Goal: Navigation & Orientation: Find specific page/section

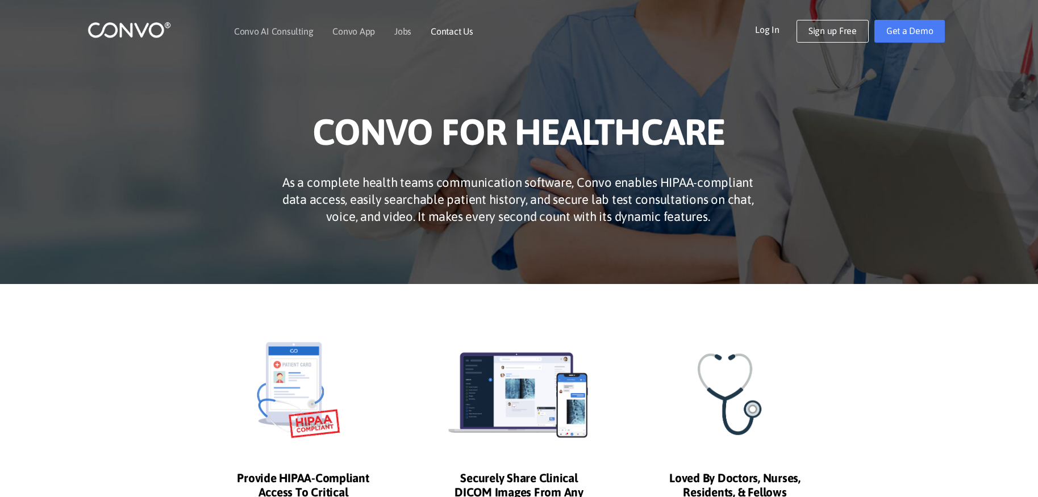
click at [456, 35] on link "Contact Us" at bounding box center [452, 31] width 43 height 9
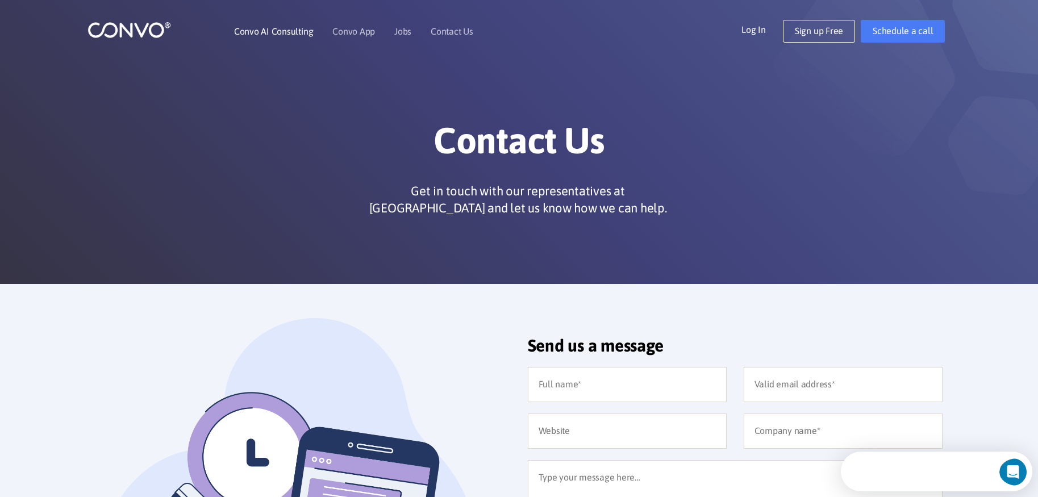
click at [285, 37] on li "Convo AI Consulting" at bounding box center [273, 31] width 79 height 49
click at [279, 36] on link "Convo AI Consulting" at bounding box center [273, 31] width 79 height 9
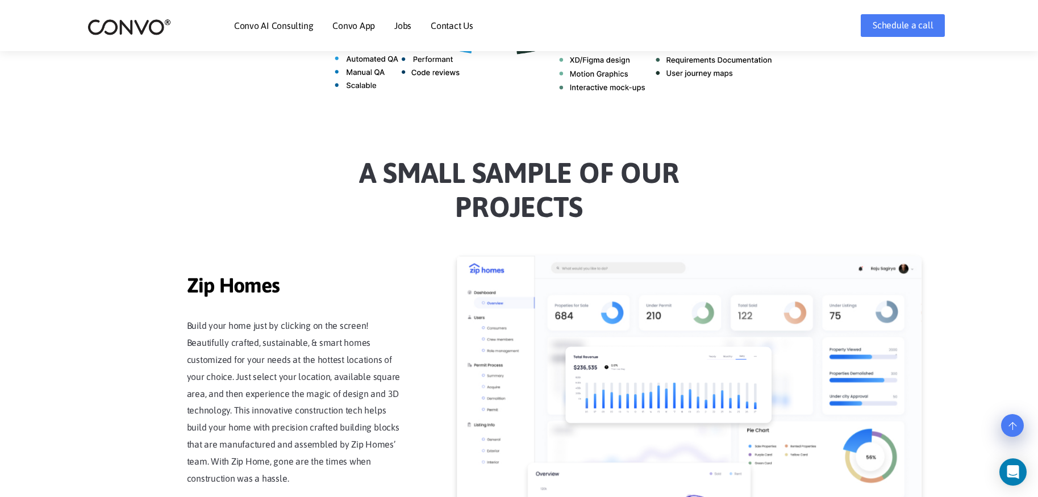
scroll to position [865, 0]
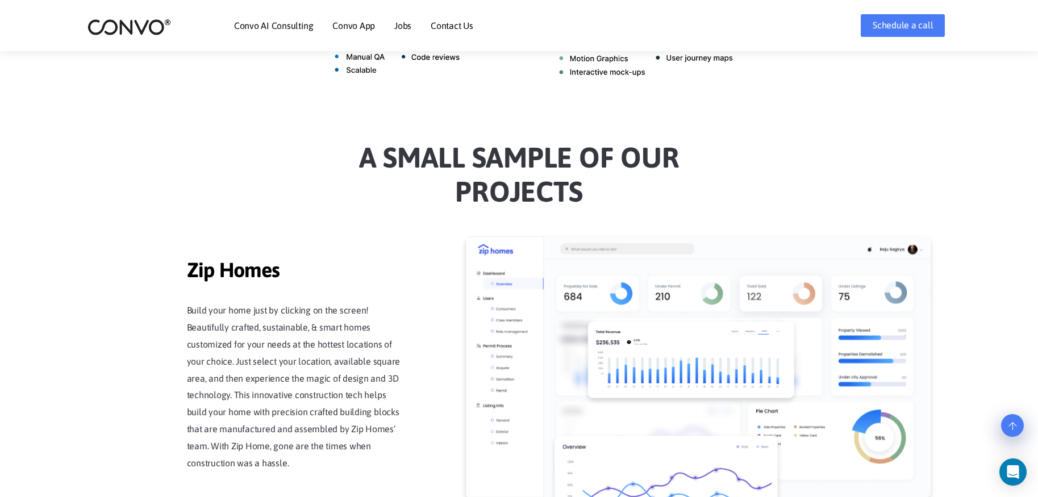
drag, startPoint x: 189, startPoint y: 298, endPoint x: 236, endPoint y: 419, distance: 129.1
click at [237, 423] on p "Build your home just by clicking on the screen! Beautifully crafted, sustainabl…" at bounding box center [295, 387] width 216 height 170
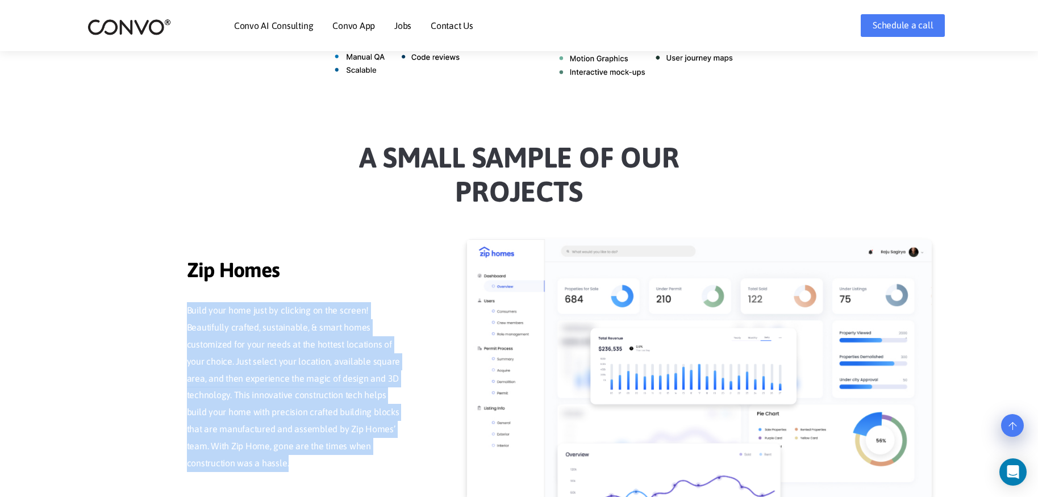
drag, startPoint x: 287, startPoint y: 458, endPoint x: 178, endPoint y: 298, distance: 193.0
copy p "Build your home just by clicking on the screen! Beautifully crafted, sustainabl…"
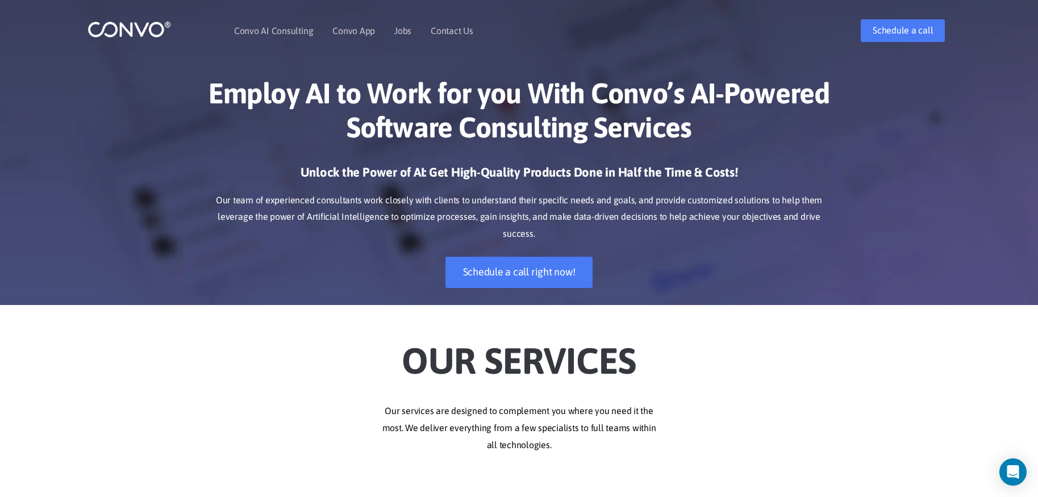
scroll to position [0, 0]
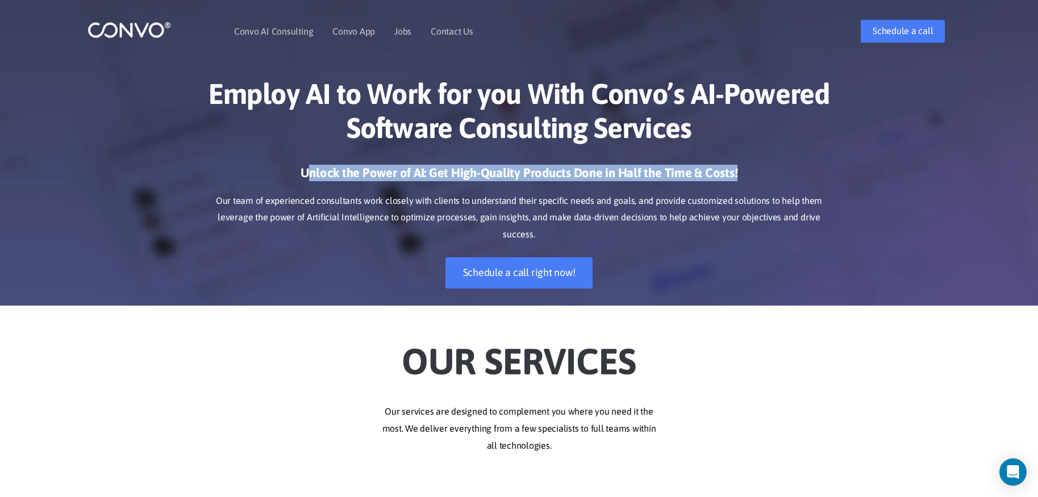
drag, startPoint x: 311, startPoint y: 173, endPoint x: 349, endPoint y: 186, distance: 39.9
click at [349, 186] on h3 "Unlock the Power of AI: Get High-Quality Products Done in Half the Time & Costs!" at bounding box center [519, 177] width 630 height 25
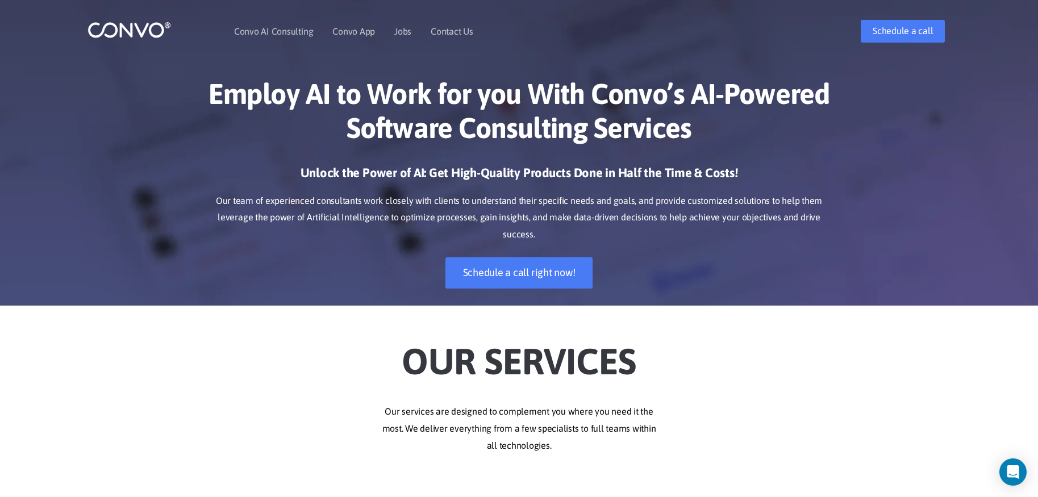
click at [204, 282] on div "Unlock the Power of AI: Get High-Quality Products Done in Half the Time & Costs…" at bounding box center [519, 235] width 630 height 141
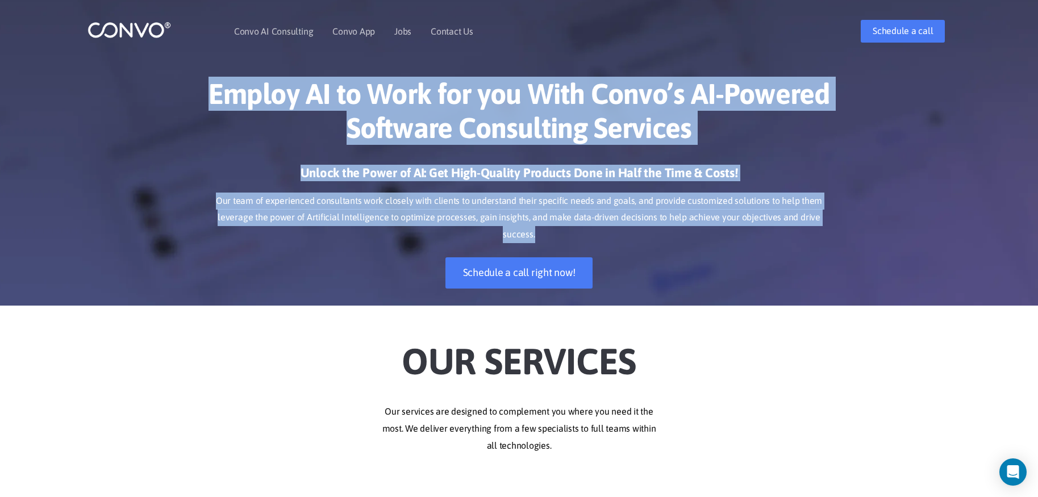
drag, startPoint x: 214, startPoint y: 97, endPoint x: 850, endPoint y: 219, distance: 647.1
click at [850, 219] on div "Employ AI to Work for you With Convo’s AI-Powered Software Consulting Services …" at bounding box center [519, 183] width 1038 height 246
copy div "Employ AI to Work for you With Convo’s AI-Powered Software Consulting Services …"
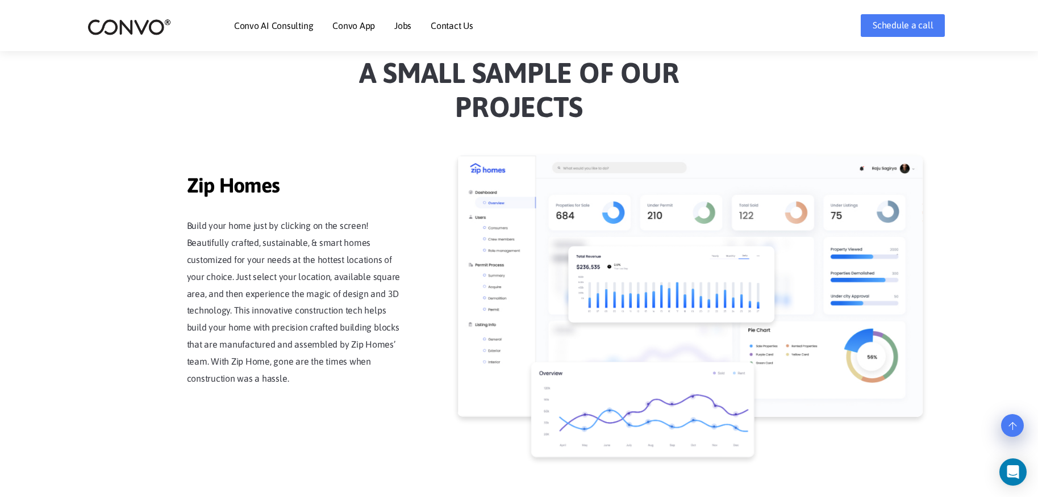
scroll to position [957, 0]
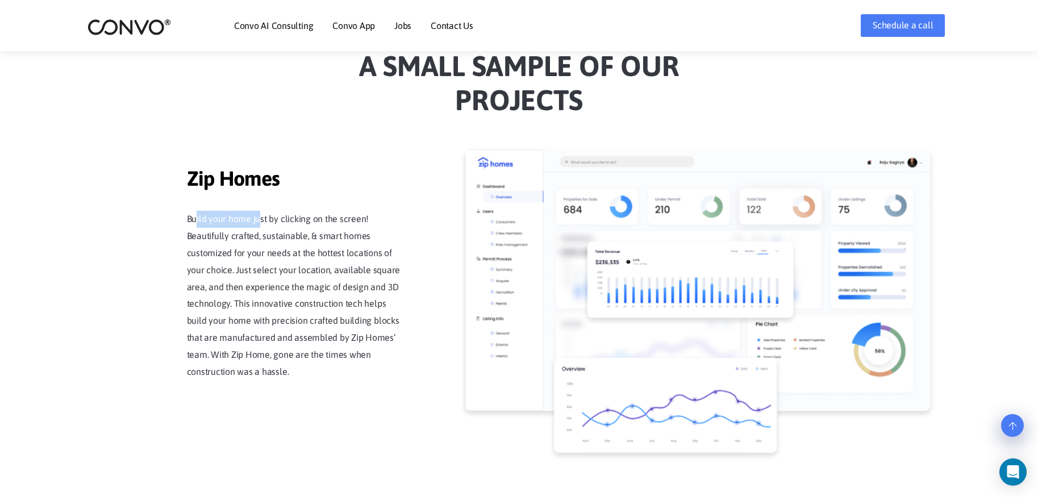
drag, startPoint x: 195, startPoint y: 208, endPoint x: 258, endPoint y: 208, distance: 63.0
click at [258, 211] on p "Build your home just by clicking on the screen! Beautifully crafted, sustainabl…" at bounding box center [295, 296] width 216 height 170
click at [348, 214] on p "Build your home just by clicking on the screen! Beautifully crafted, sustainabl…" at bounding box center [295, 296] width 216 height 170
drag, startPoint x: 188, startPoint y: 227, endPoint x: 271, endPoint y: 229, distance: 83.0
click at [270, 229] on p "Build your home just by clicking on the screen! Beautifully crafted, sustainabl…" at bounding box center [295, 296] width 216 height 170
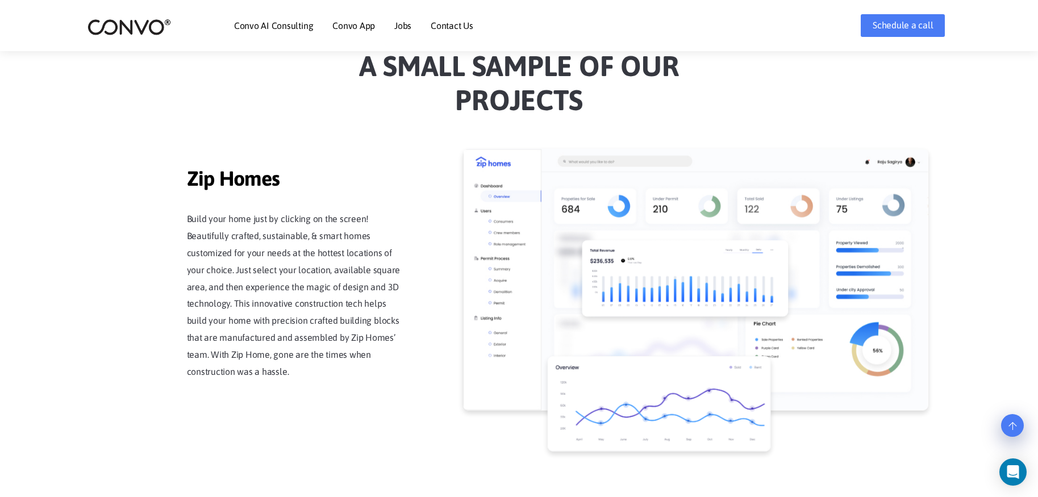
click at [368, 231] on p "Build your home just by clicking on the screen! Beautifully crafted, sustainabl…" at bounding box center [295, 296] width 216 height 170
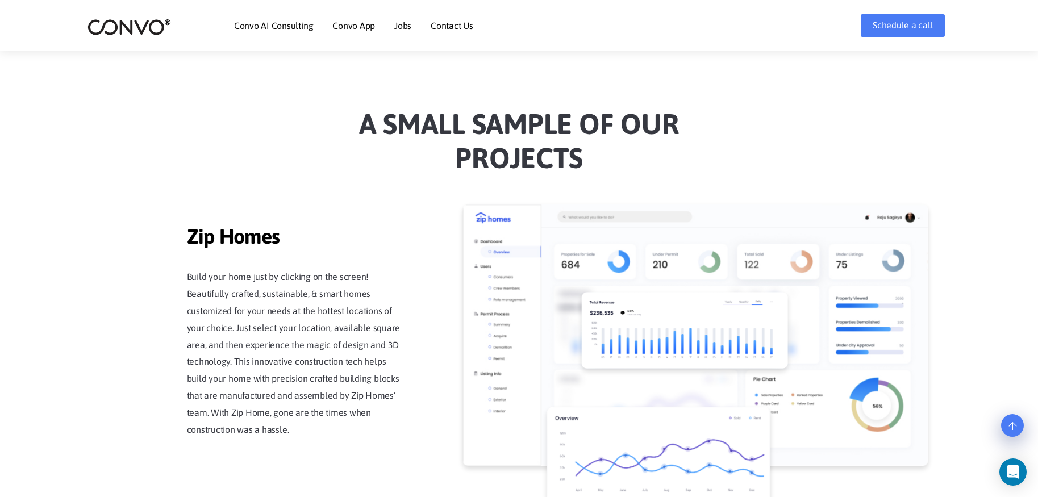
scroll to position [900, 0]
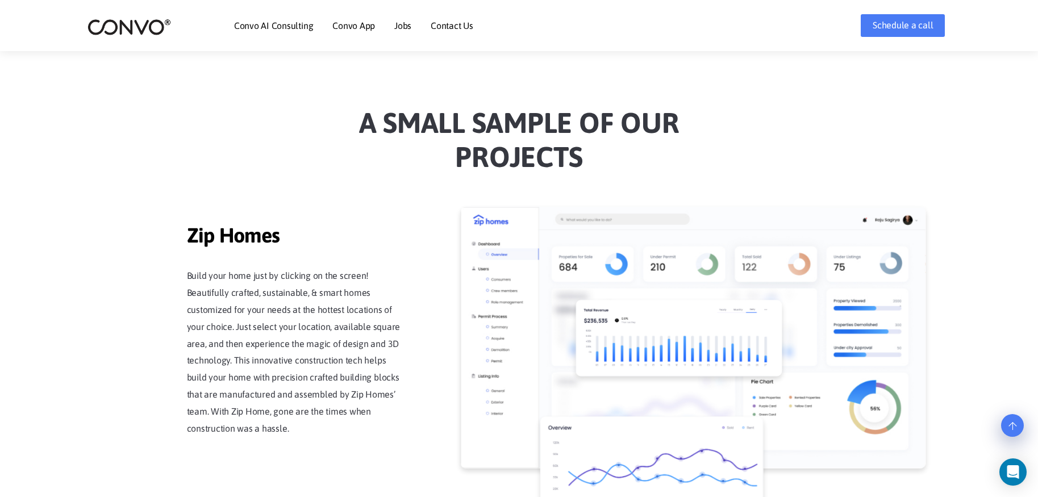
click at [523, 149] on h2 "a Small sample of our projects" at bounding box center [519, 144] width 630 height 77
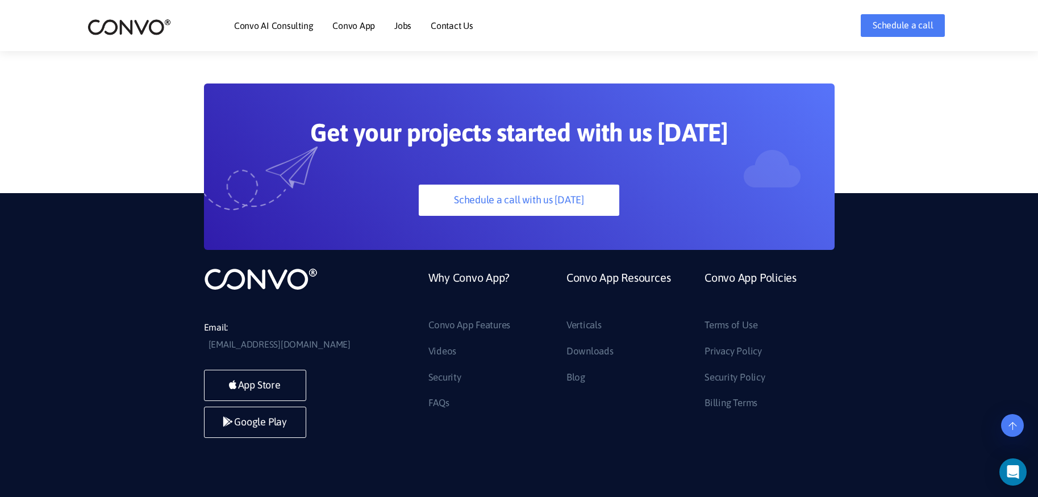
scroll to position [3201, 0]
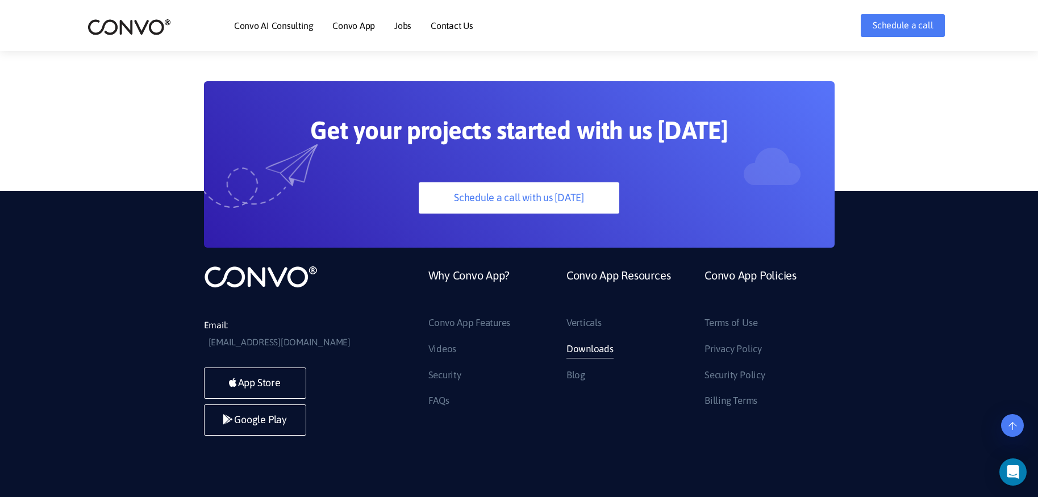
click at [603, 340] on link "Downloads" at bounding box center [589, 349] width 47 height 18
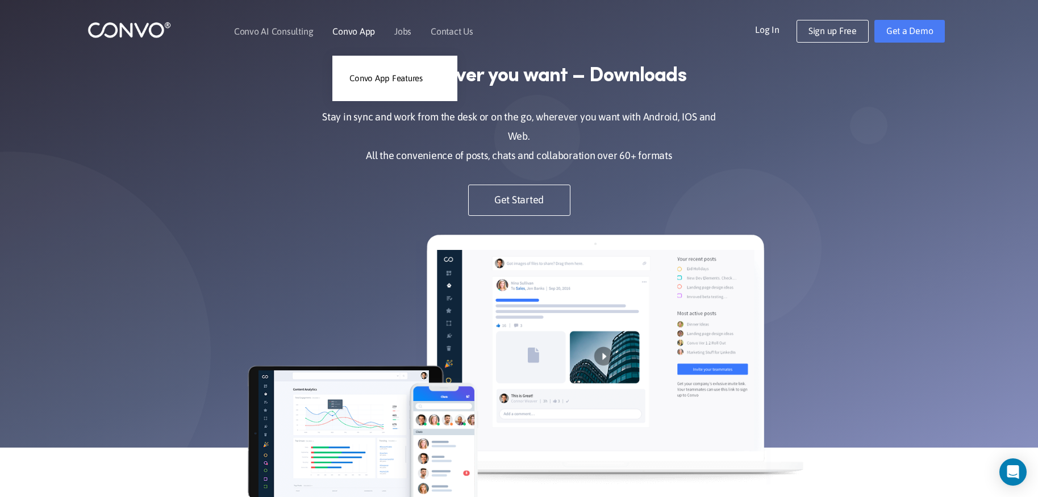
click at [349, 33] on link "Convo App" at bounding box center [353, 31] width 43 height 9
